Goal: Transaction & Acquisition: Purchase product/service

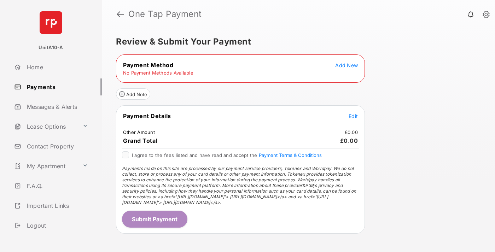
click at [347, 65] on span "Add New" at bounding box center [346, 65] width 23 height 6
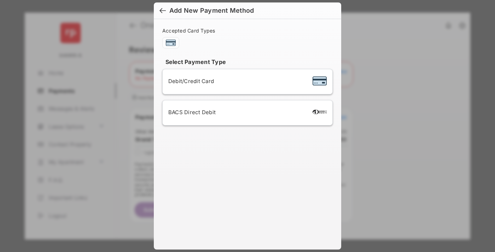
click at [189, 81] on span "Debit/Credit Card" at bounding box center [191, 81] width 46 height 7
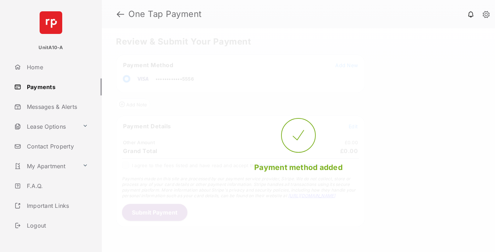
click at [353, 126] on span "Edit" at bounding box center [353, 126] width 9 height 6
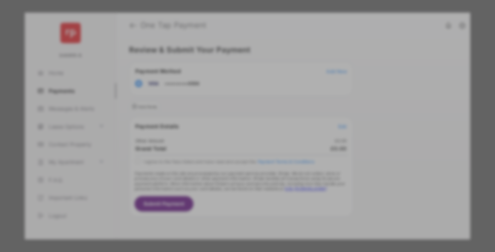
type input "***"
click at [224, 180] on button "Save" at bounding box center [223, 186] width 35 height 17
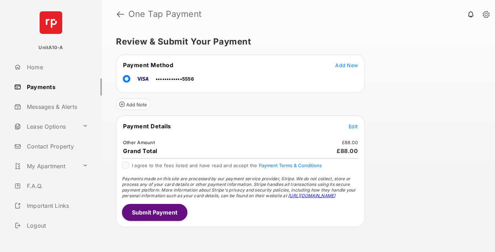
click at [154, 212] on button "Submit Payment" at bounding box center [154, 212] width 65 height 17
